Goal: Find specific page/section: Find specific page/section

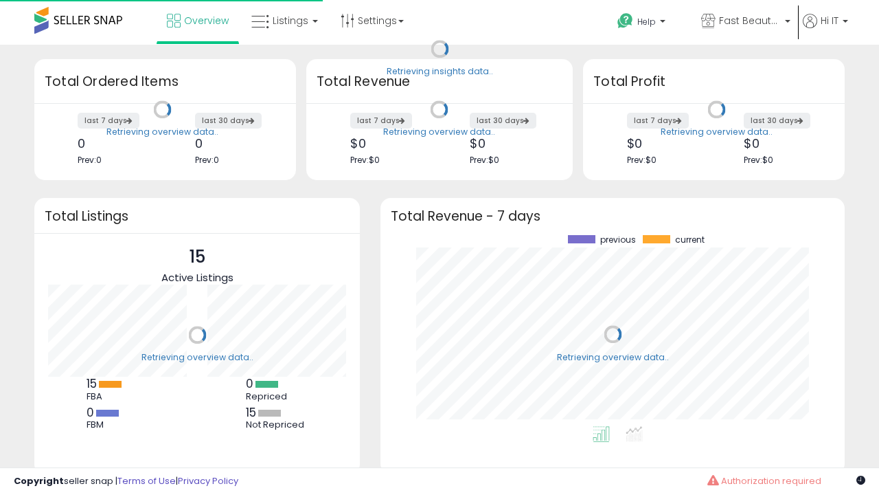
scroll to position [191, 437]
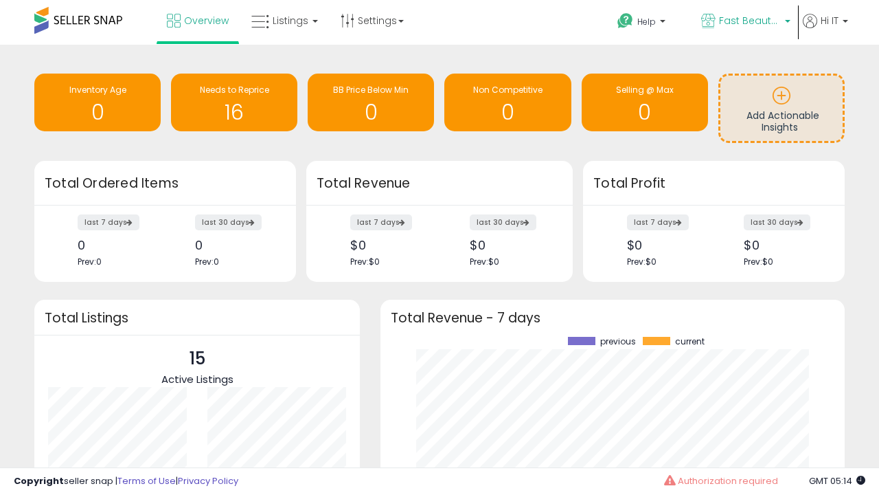
click at [745, 22] on span "Fast Beauty ([GEOGRAPHIC_DATA])" at bounding box center [750, 21] width 62 height 14
click at [0, 0] on span "You are Beautiful ([GEOGRAPHIC_DATA])" at bounding box center [0, 0] width 0 height 0
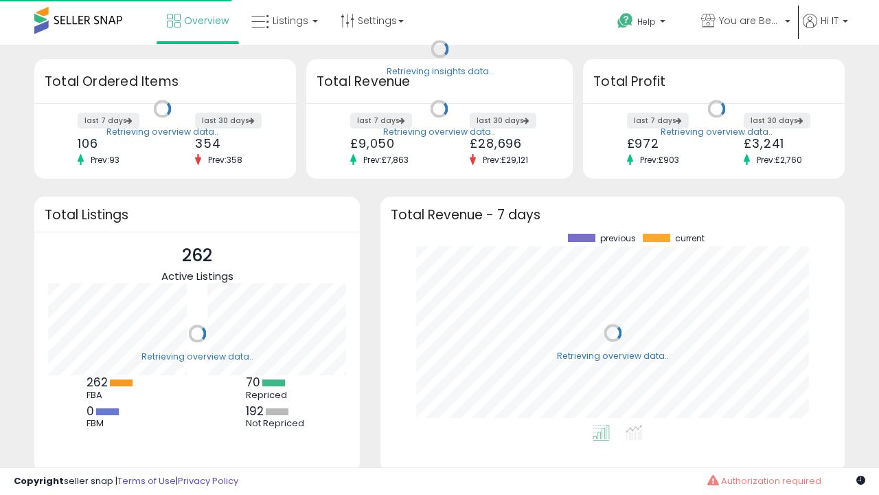
scroll to position [191, 437]
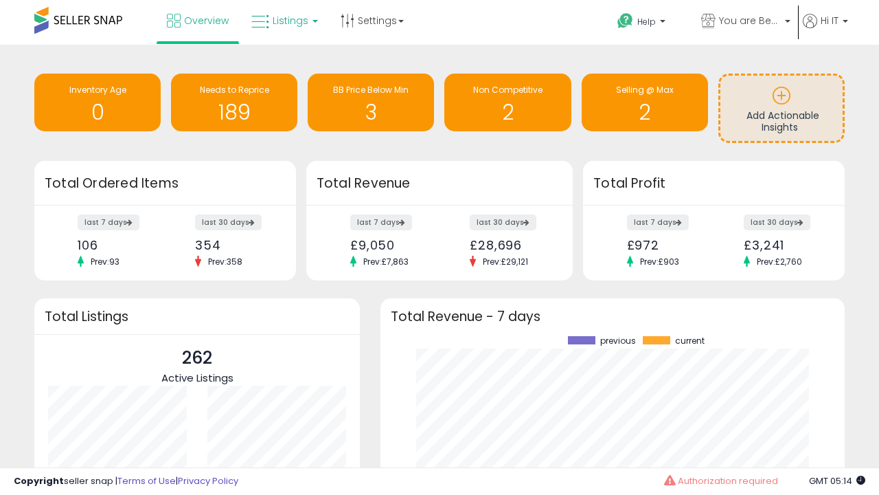
click at [283, 21] on span "Listings" at bounding box center [291, 21] width 36 height 14
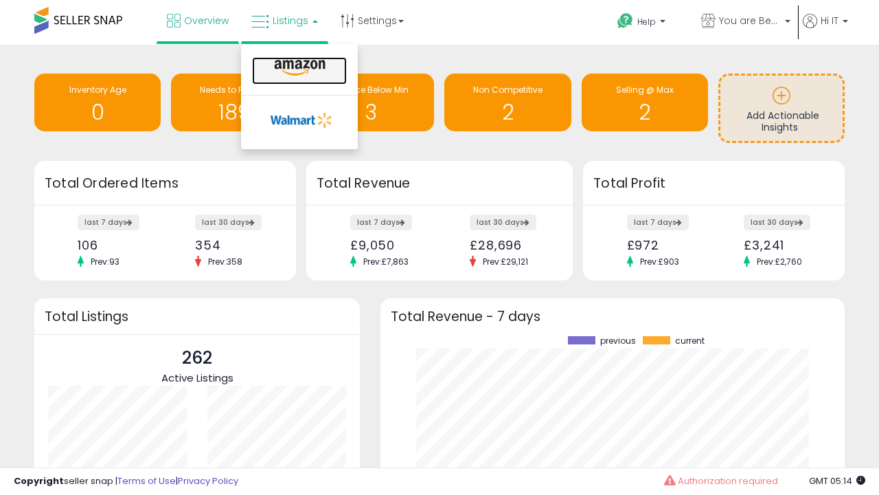
click at [298, 68] on icon at bounding box center [300, 68] width 60 height 18
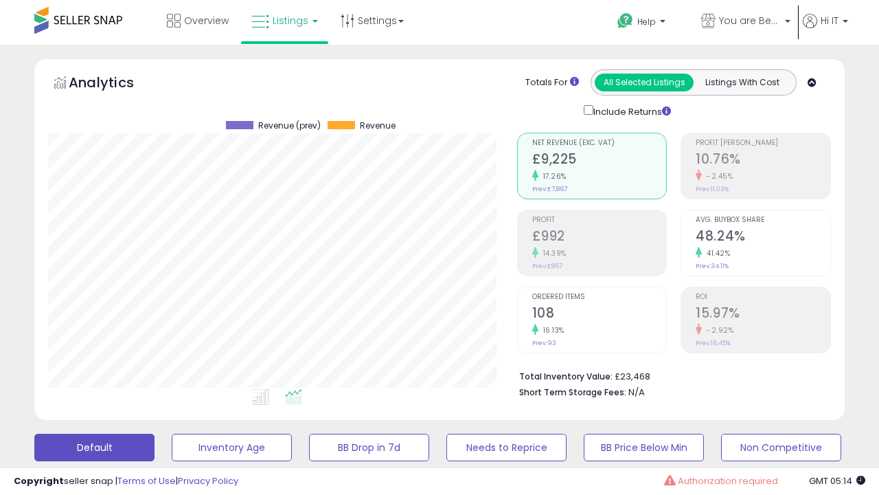
click at [172, 433] on button "All_Inventory" at bounding box center [232, 446] width 120 height 27
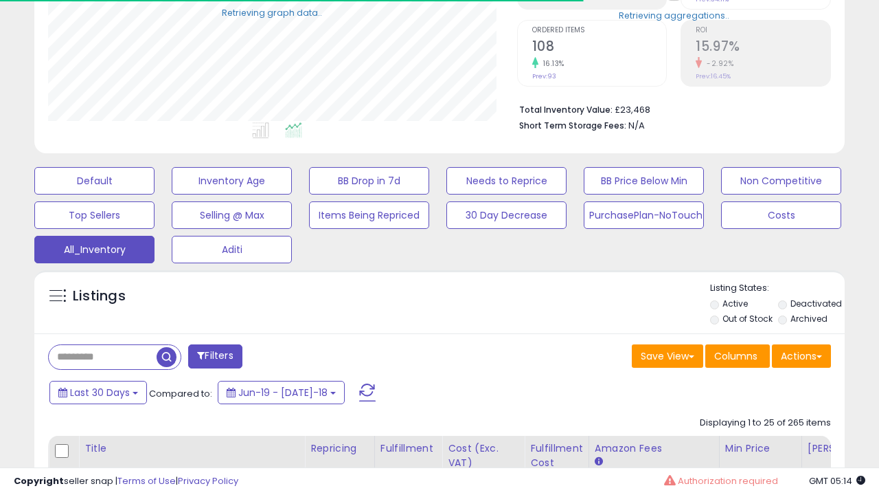
scroll to position [175, 0]
